Goal: Information Seeking & Learning: Learn about a topic

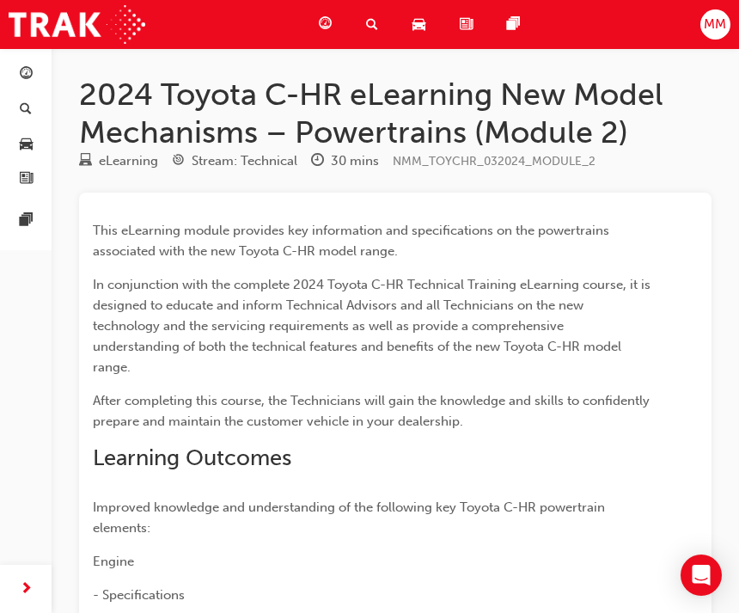
click at [717, 565] on div "Open Intercom Messenger" at bounding box center [701, 574] width 41 height 41
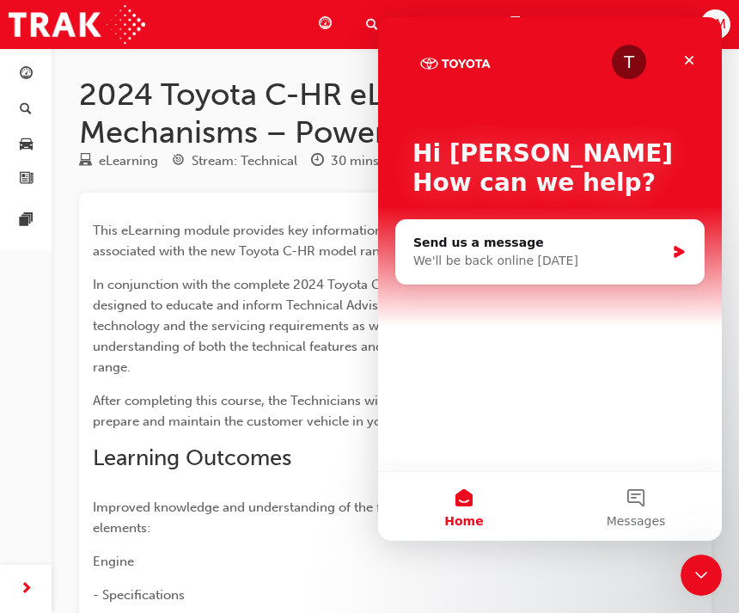
click at [707, 46] on div "T Hi Manuel 👋 How can we help? Send us a message We'll be back online tomorrow" at bounding box center [550, 244] width 344 height 454
click at [686, 64] on icon "Close" at bounding box center [689, 60] width 9 height 9
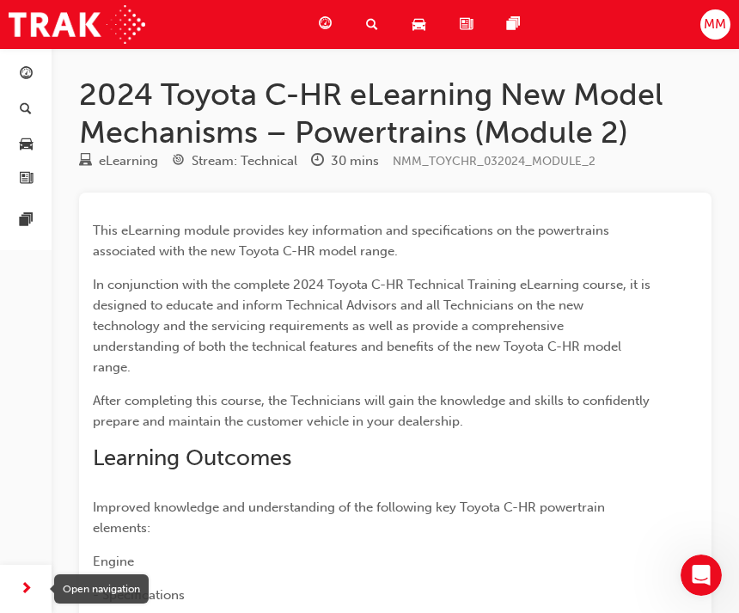
click at [8, 473] on div "Dashboard Search Learning Product Hub News Pages Pages" at bounding box center [26, 285] width 52 height 570
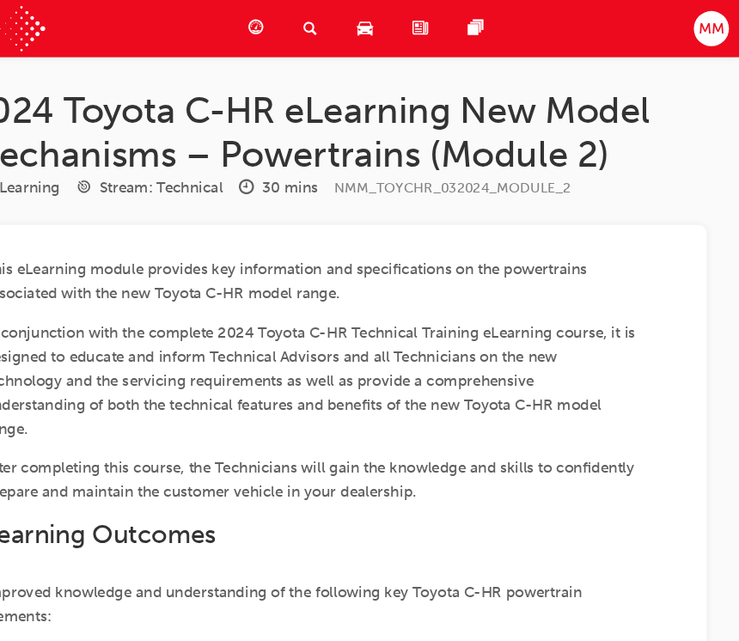
click at [236, 220] on p "This eLearning module provides key information and specifications on the powert…" at bounding box center [372, 240] width 559 height 41
click at [482, 223] on span "This eLearning module provides key information and specifications on the powert…" at bounding box center [353, 241] width 520 height 36
click at [93, 320] on span "In conjunction with the complete 2024 Toyota C-HR Technical Training eLearning …" at bounding box center [373, 326] width 561 height 98
click at [93, 323] on span "In conjunction with the complete 2024 Toyota C-HR Technical Training eLearning …" at bounding box center [373, 326] width 561 height 98
click at [544, 221] on p "This eLearning module provides key information and specifications on the powert…" at bounding box center [372, 240] width 559 height 41
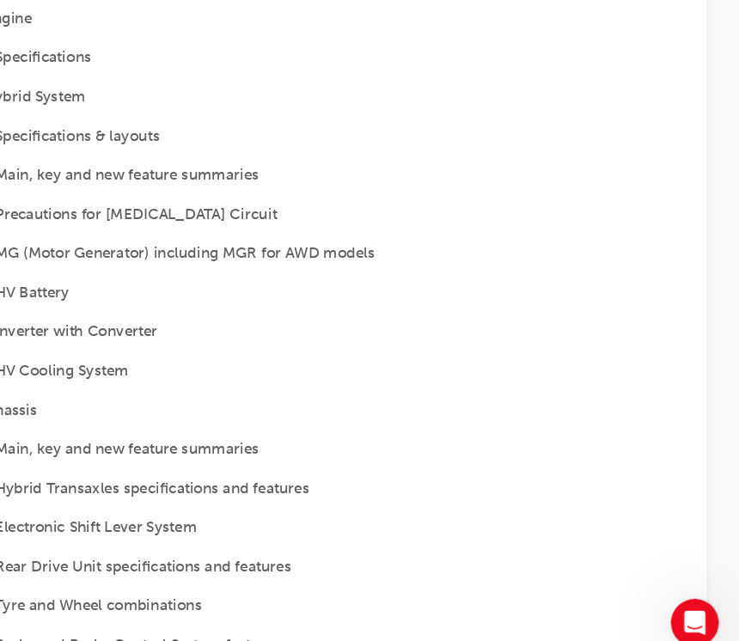
scroll to position [476, 0]
click at [529, 376] on p "- HV Cooling System" at bounding box center [372, 386] width 559 height 21
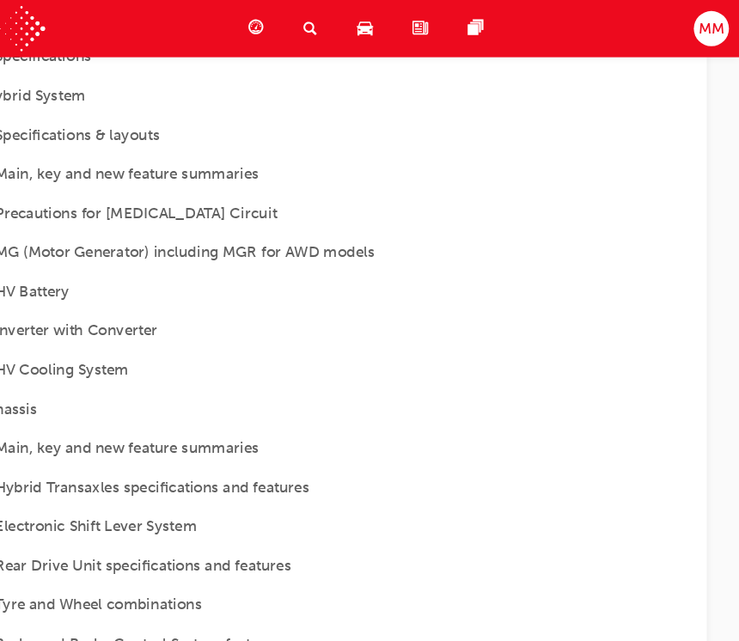
scroll to position [477, 0]
